Goal: Transaction & Acquisition: Purchase product/service

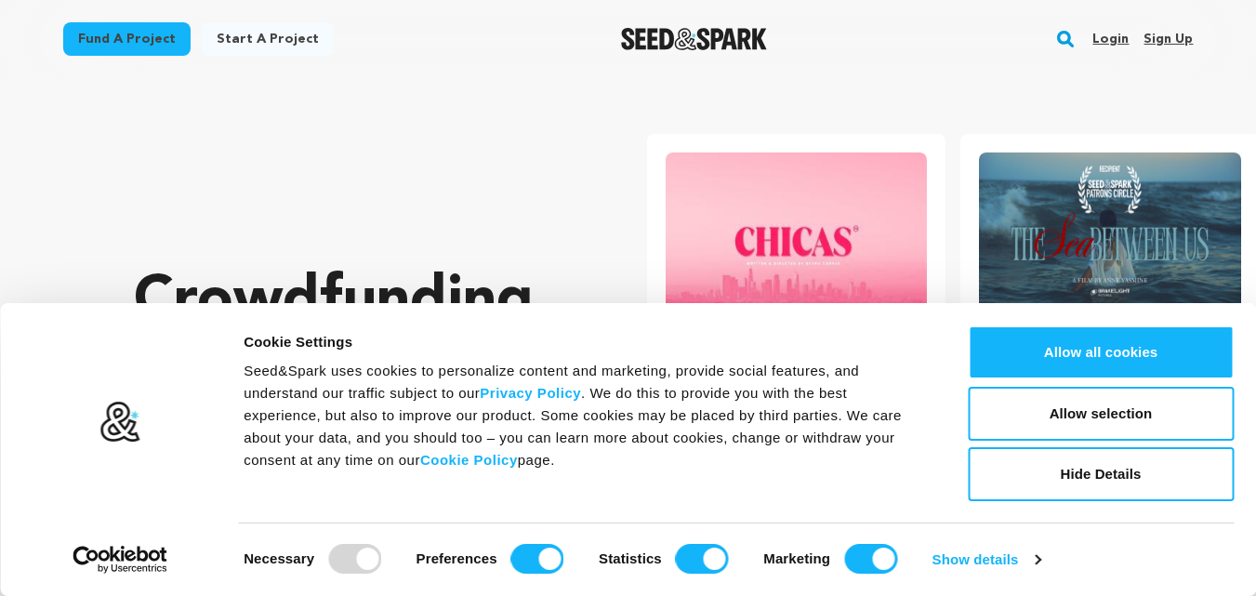
drag, startPoint x: 469, startPoint y: 213, endPoint x: 213, endPoint y: 153, distance: 262.5
click at [213, 153] on div "Crowdfunding books that matter . Seed&Spark is where creators and audiences wor…" at bounding box center [353, 423] width 439 height 616
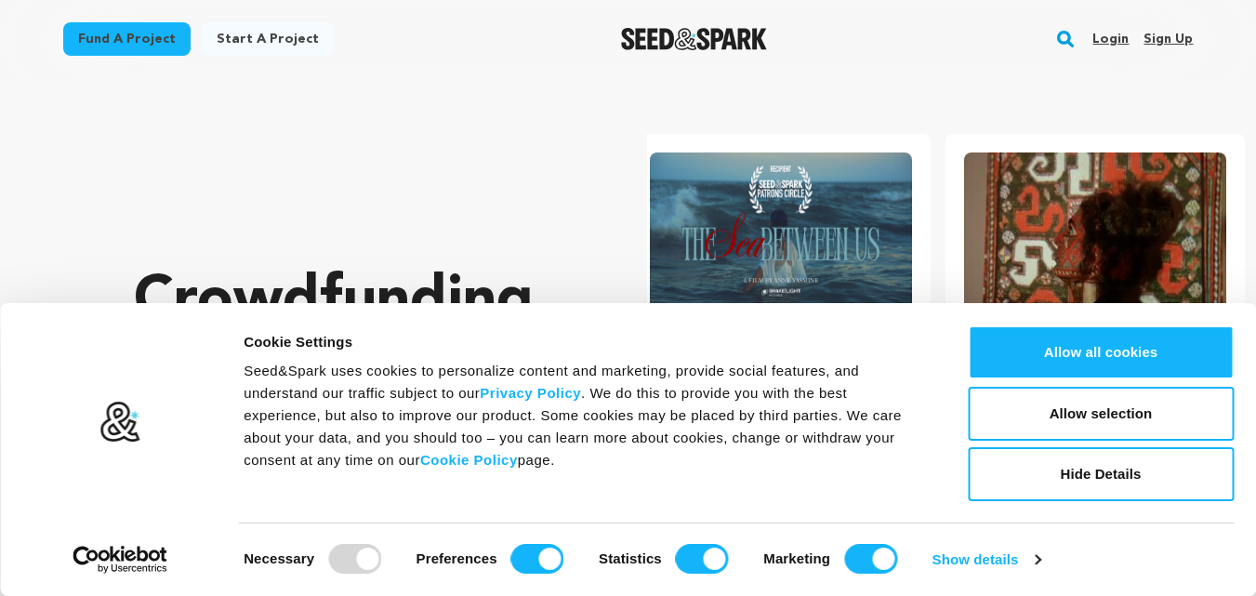
click at [123, 39] on link "Fund a project" at bounding box center [126, 38] width 127 height 33
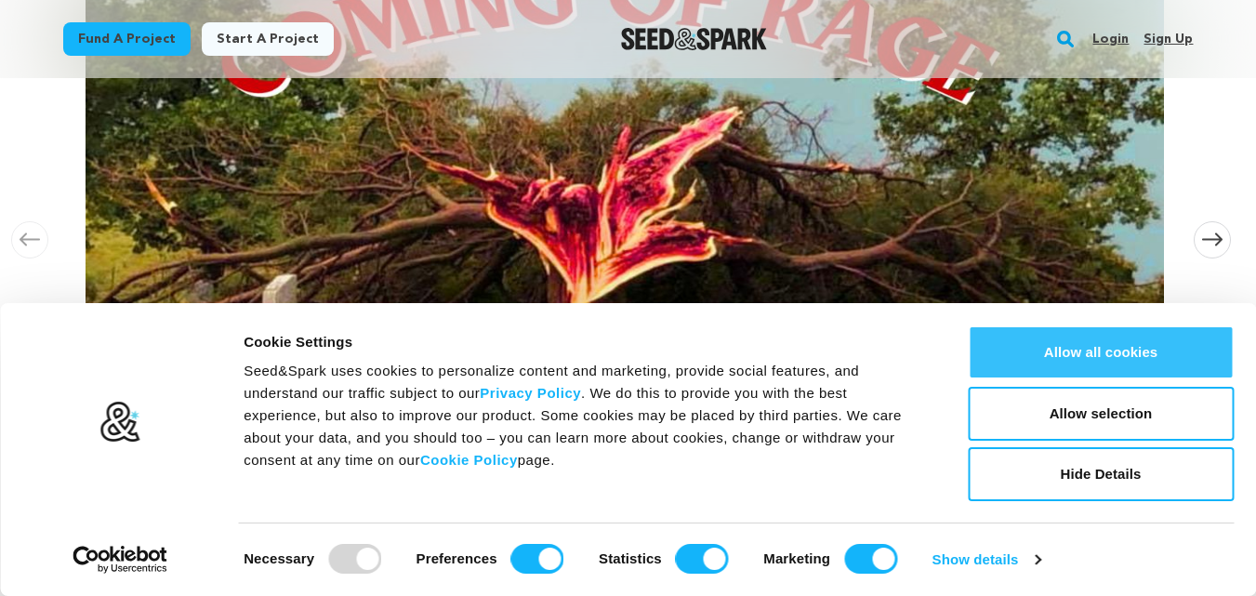
scroll to position [448, 0]
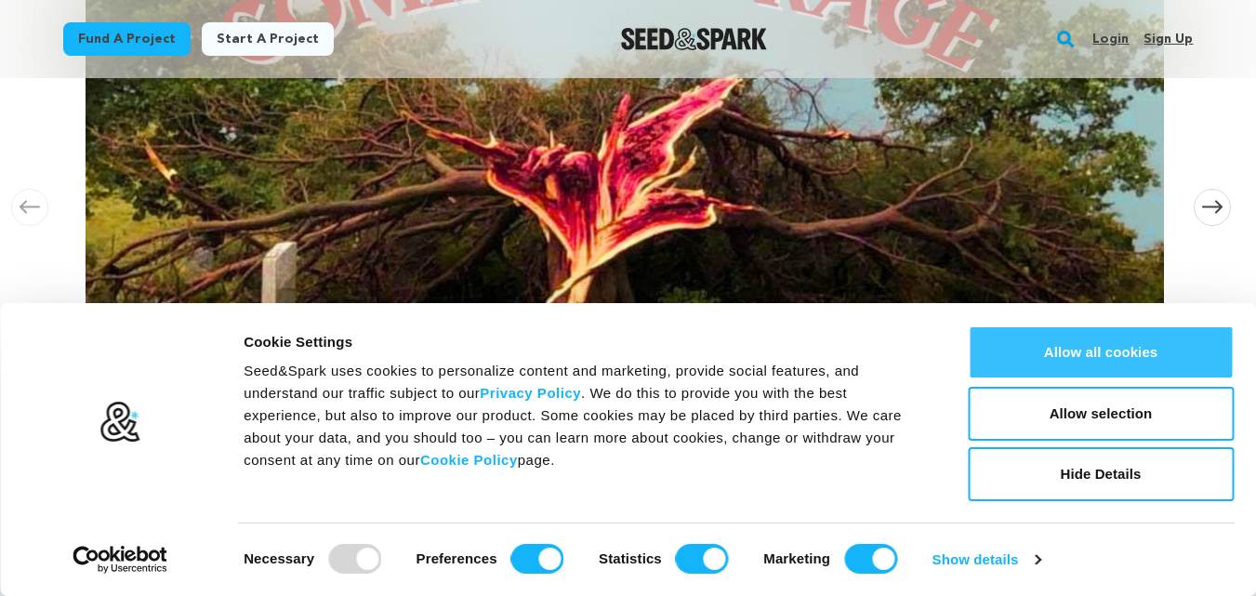
click at [1176, 354] on button "Allow all cookies" at bounding box center [1101, 352] width 266 height 54
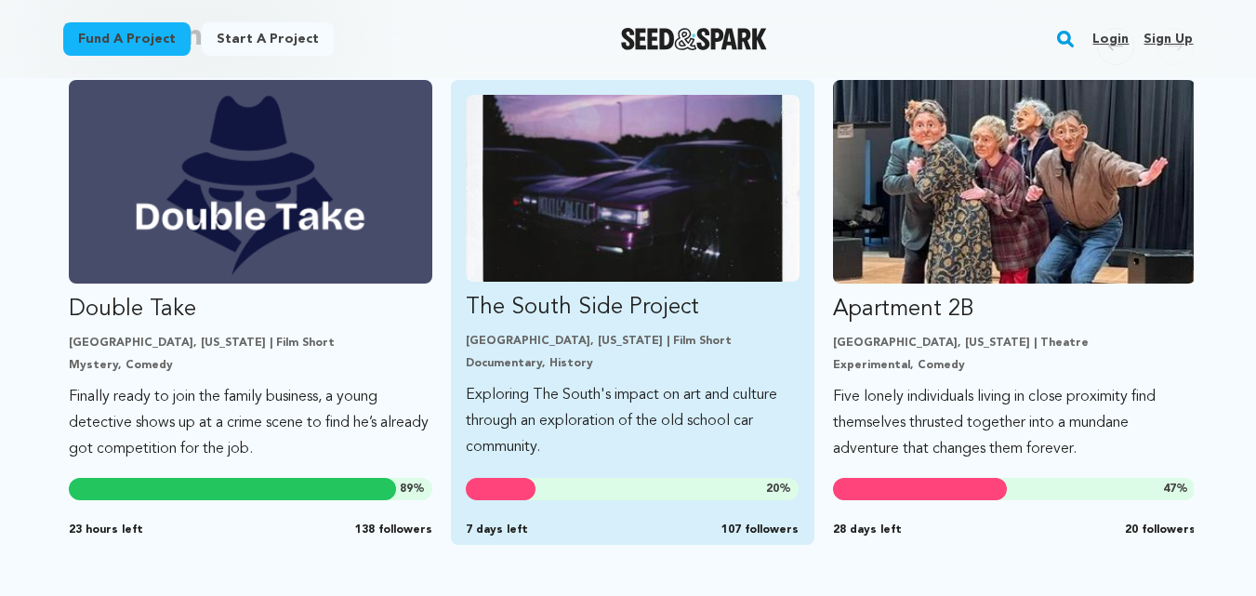
scroll to position [0, 1146]
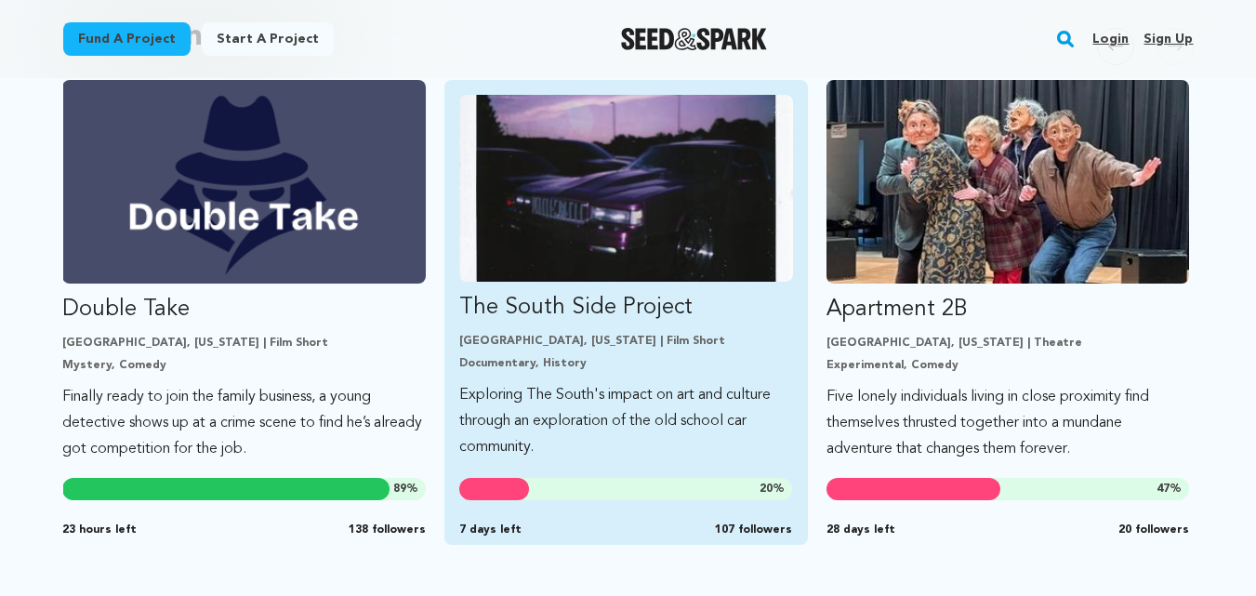
click at [566, 313] on p "The South Side Project" at bounding box center [626, 308] width 334 height 30
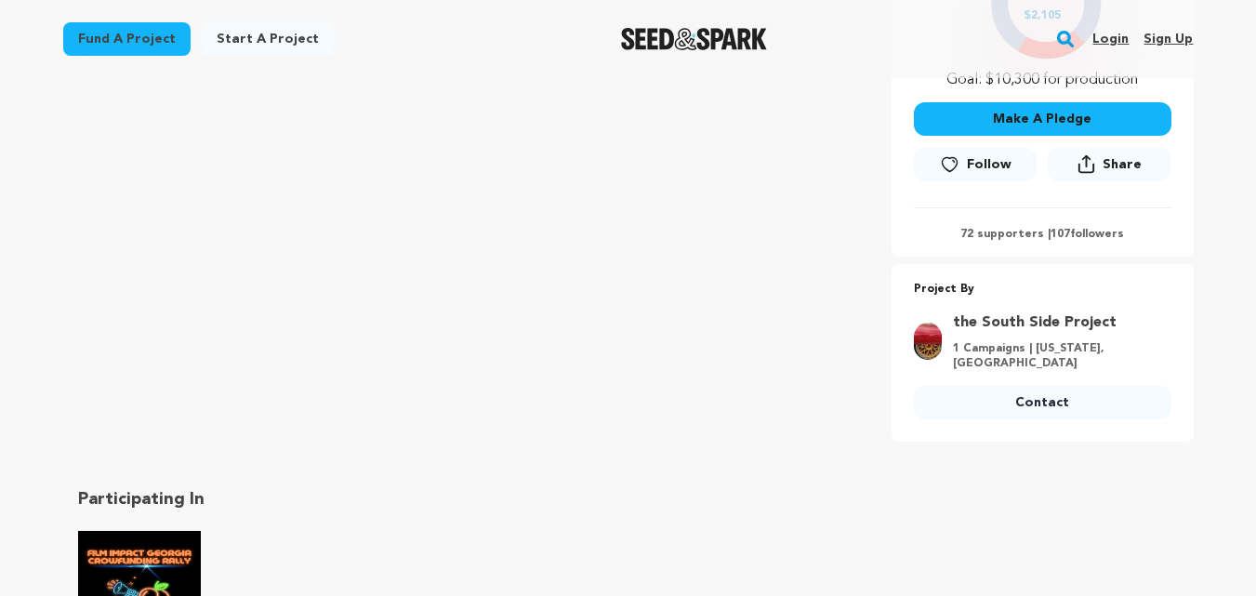
scroll to position [488, 0]
click at [998, 403] on link "Contact" at bounding box center [1043, 401] width 258 height 33
